Goal: Navigation & Orientation: Find specific page/section

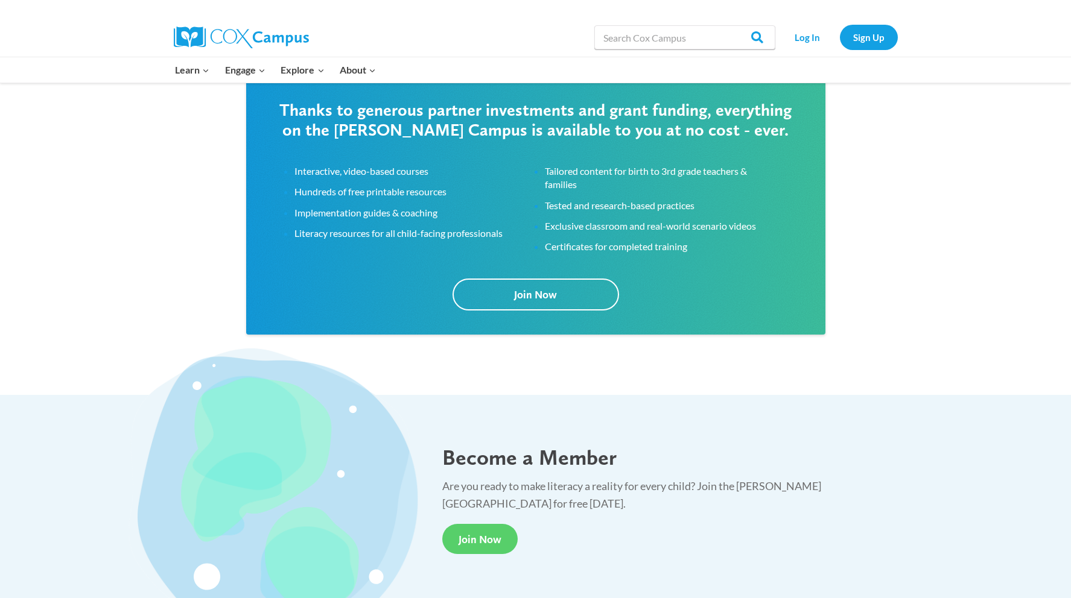
scroll to position [2206, 0]
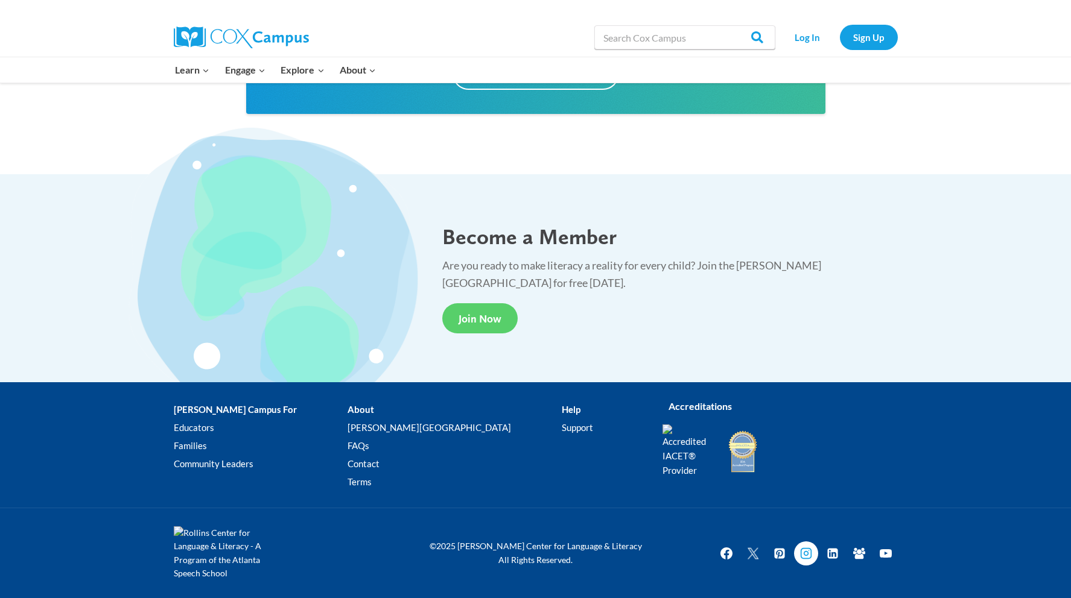
click at [802, 556] on icon "Instagram" at bounding box center [806, 554] width 12 height 12
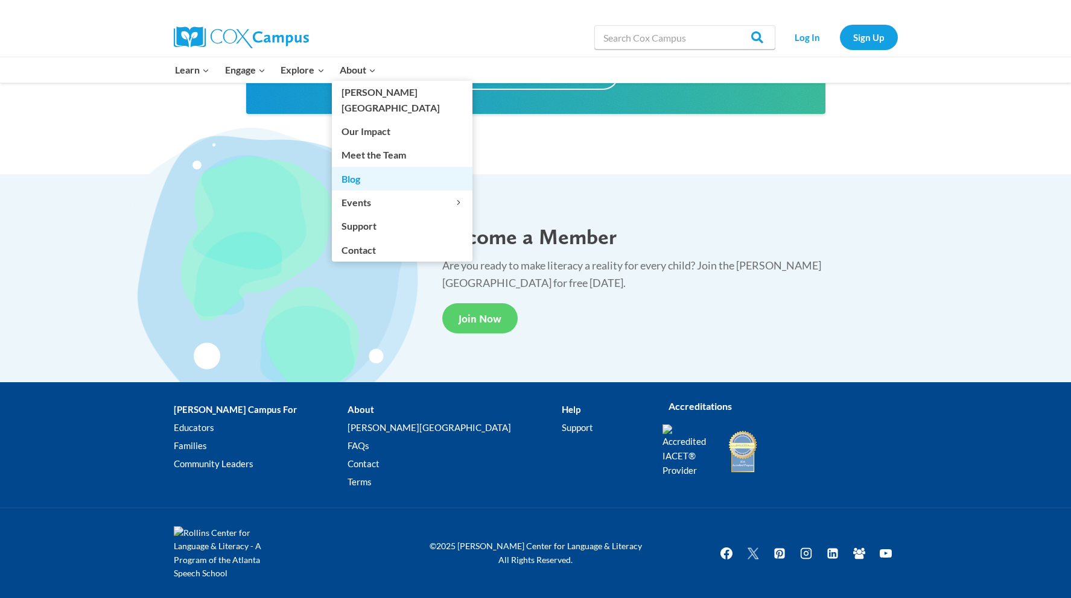
click at [354, 167] on link "Blog" at bounding box center [402, 178] width 141 height 23
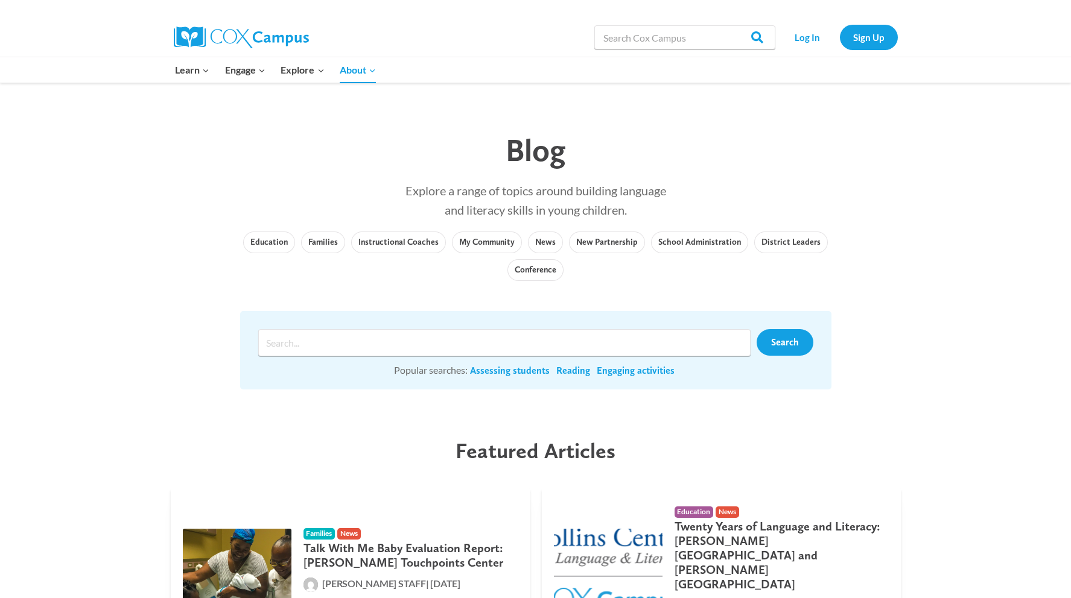
click at [201, 145] on div "Blog Explore a range of topics around building language and literacy skills in …" at bounding box center [535, 254] width 1071 height 343
